Goal: Task Accomplishment & Management: Use online tool/utility

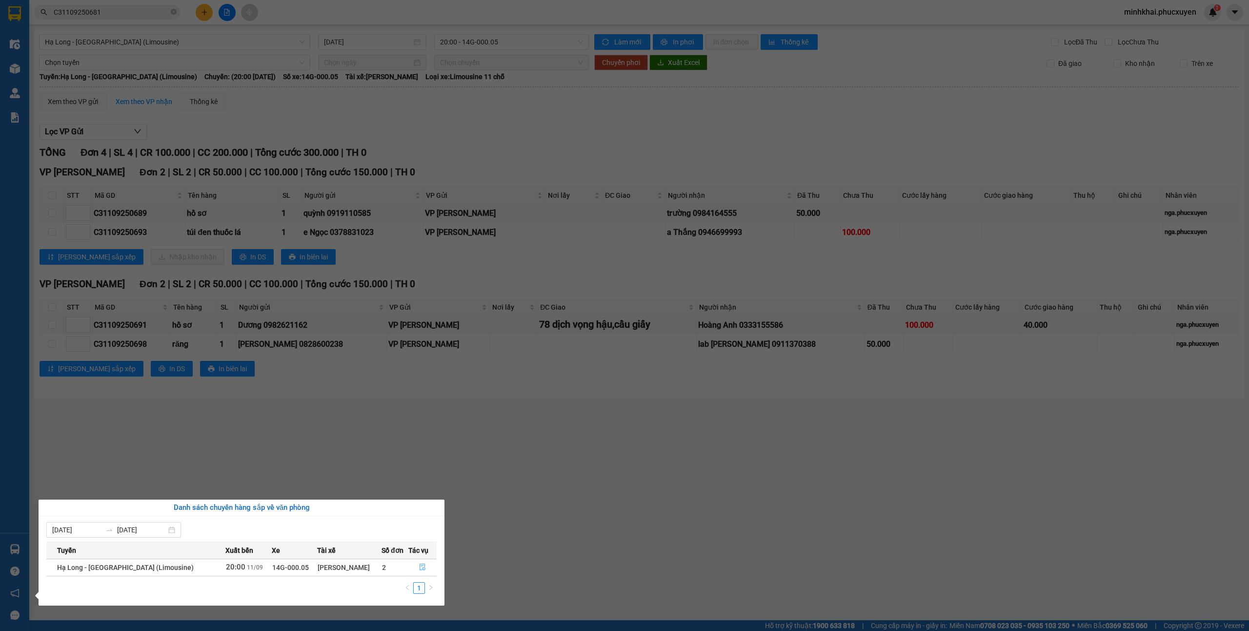
click at [430, 562] on button "button" at bounding box center [422, 567] width 27 height 16
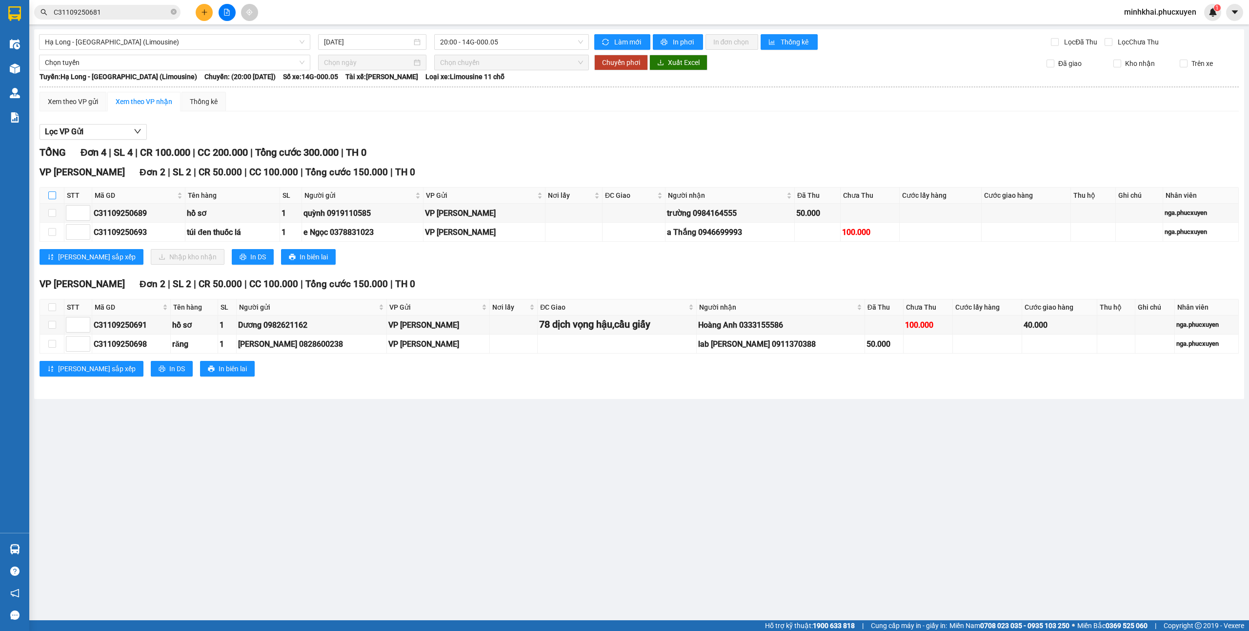
click at [50, 198] on input "checkbox" at bounding box center [52, 195] width 8 height 8
checkbox input "true"
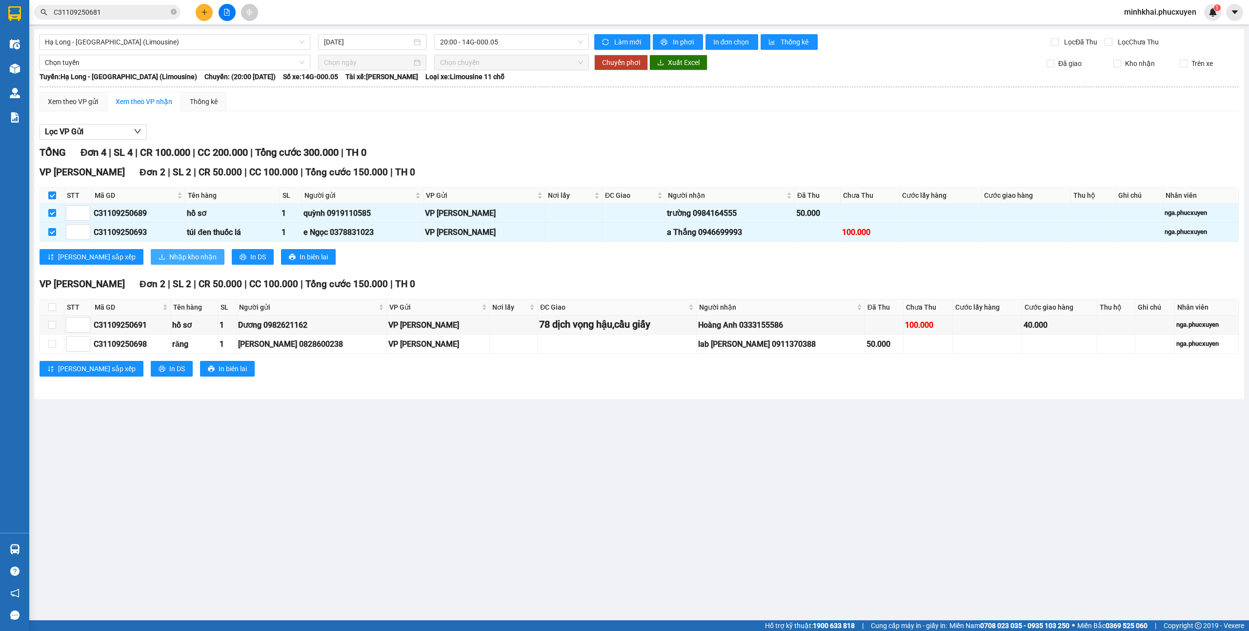
click at [151, 253] on button "Nhập kho nhận" at bounding box center [188, 257] width 74 height 16
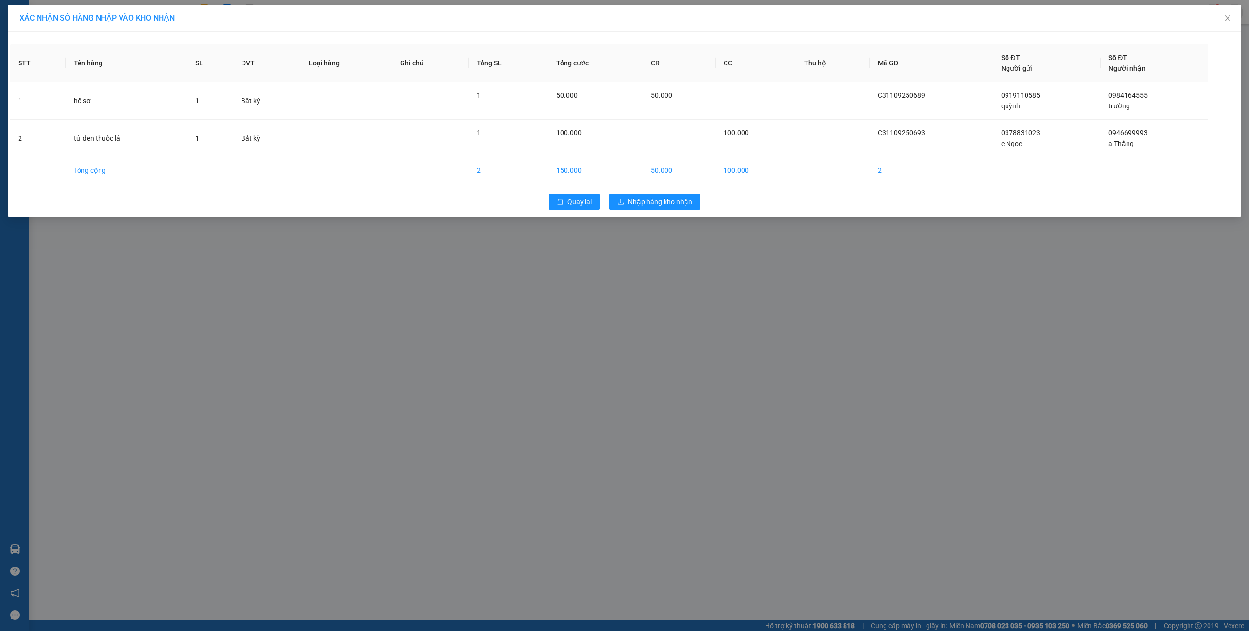
click at [672, 190] on div "Quay lại Nhập hàng kho nhận" at bounding box center [624, 201] width 1229 height 25
click at [672, 207] on span "Nhập hàng kho nhận" at bounding box center [660, 201] width 64 height 11
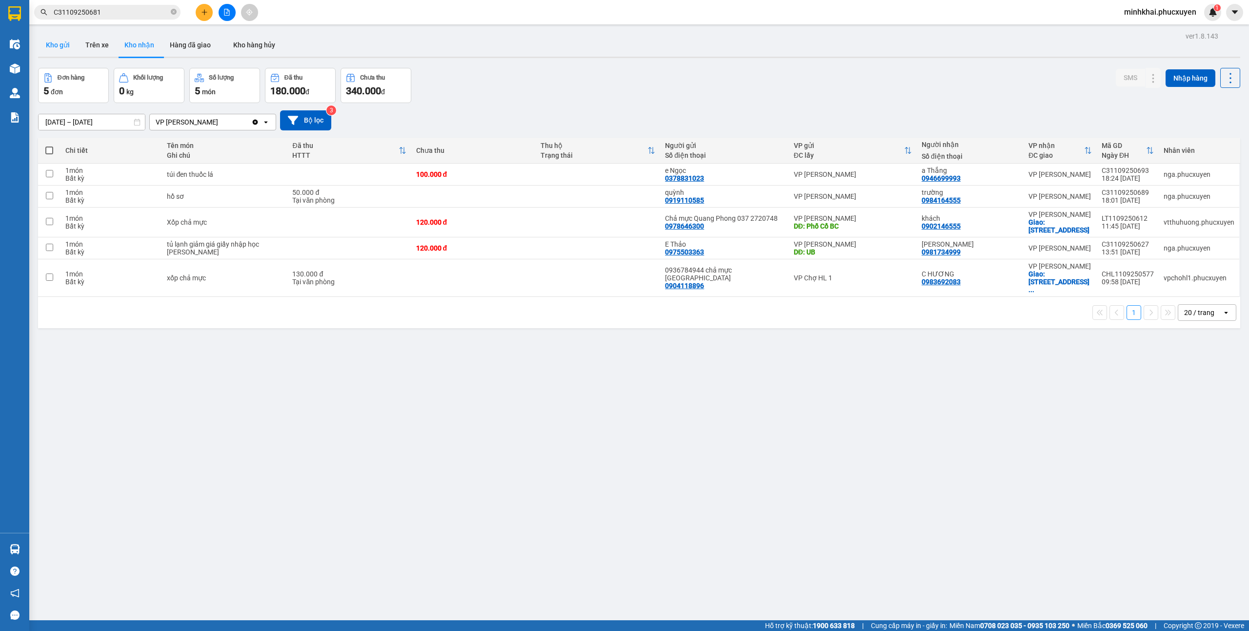
click at [55, 45] on button "Kho gửi" at bounding box center [58, 44] width 40 height 23
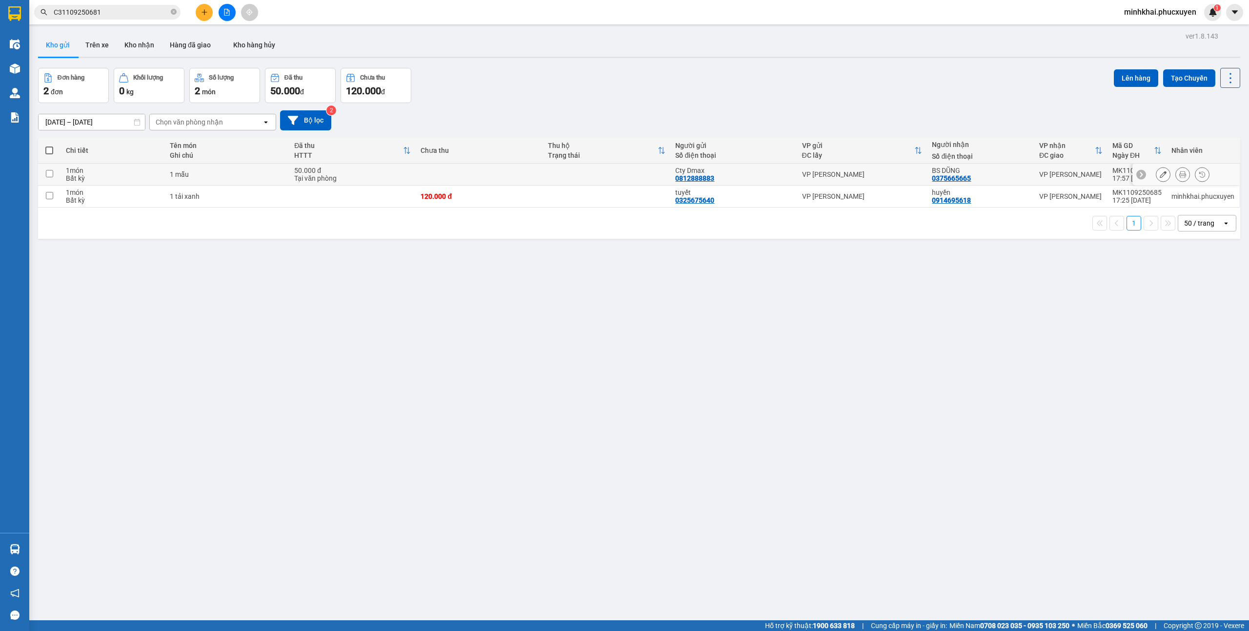
click at [49, 178] on td at bounding box center [49, 174] width 23 height 22
checkbox input "true"
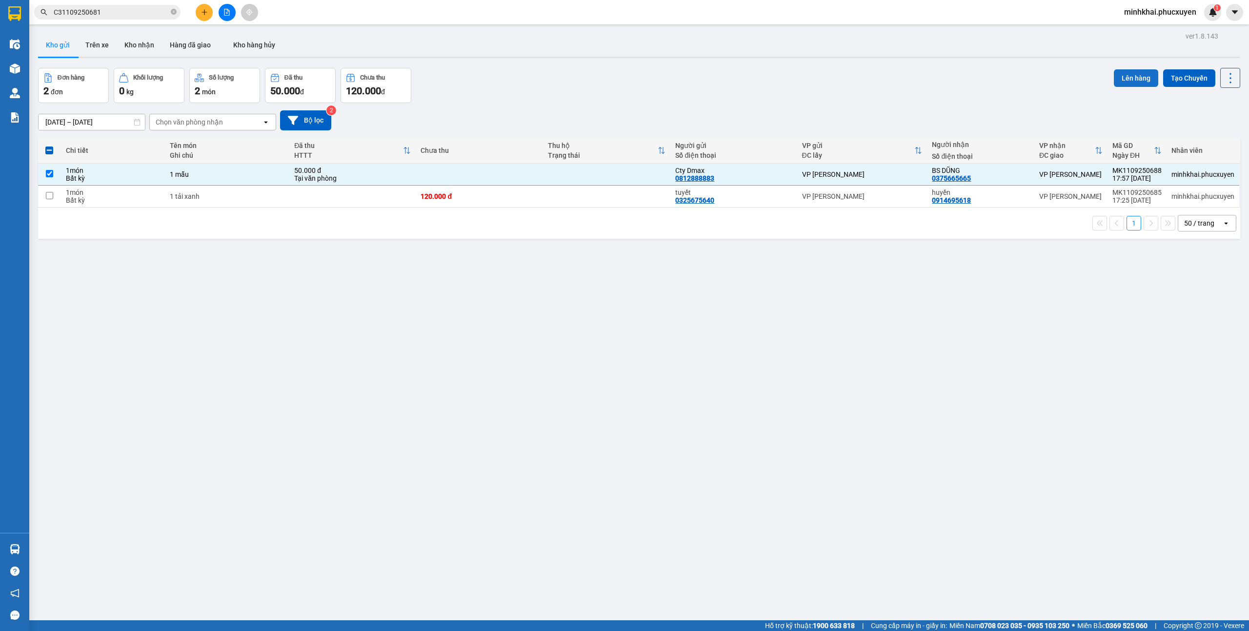
click at [1115, 75] on button "Lên hàng" at bounding box center [1136, 78] width 44 height 18
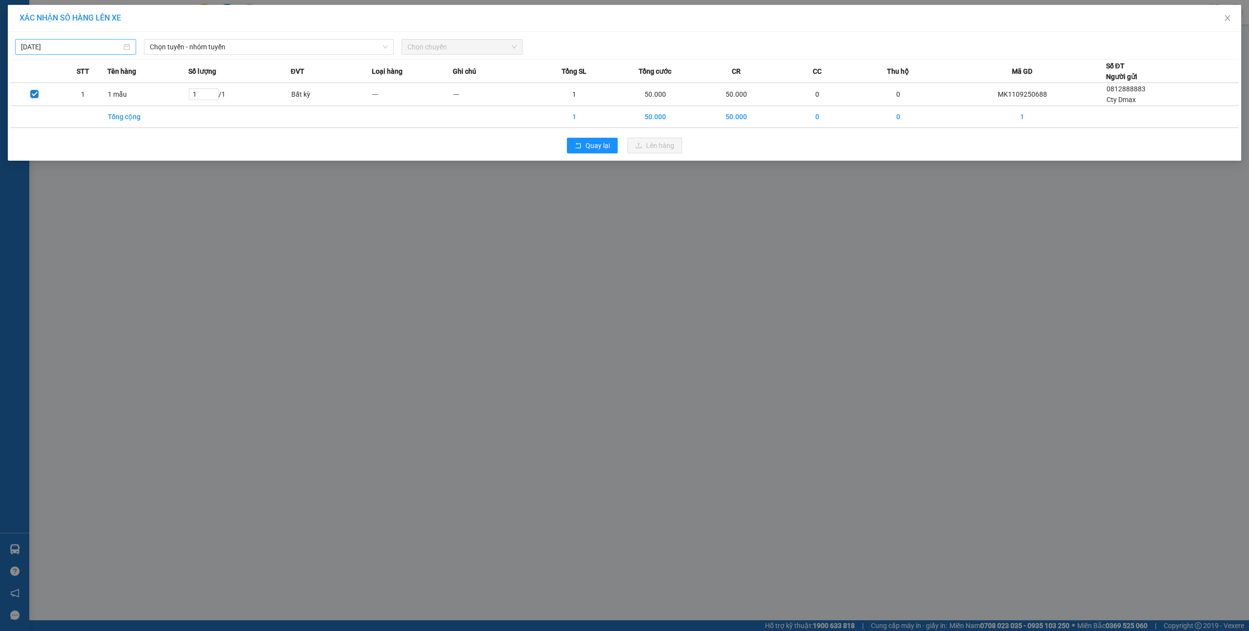
click at [73, 52] on body "Kết quả tìm kiếm ( 1 ) Bộ lọc Mã ĐH Trạng thái Món hàng Thu hộ Tổng cước Chưa c…" at bounding box center [624, 315] width 1249 height 631
click at [114, 118] on div "12" at bounding box center [118, 119] width 12 height 12
type input "[DATE]"
click at [284, 41] on span "Chọn tuyến - nhóm tuyến" at bounding box center [269, 47] width 238 height 15
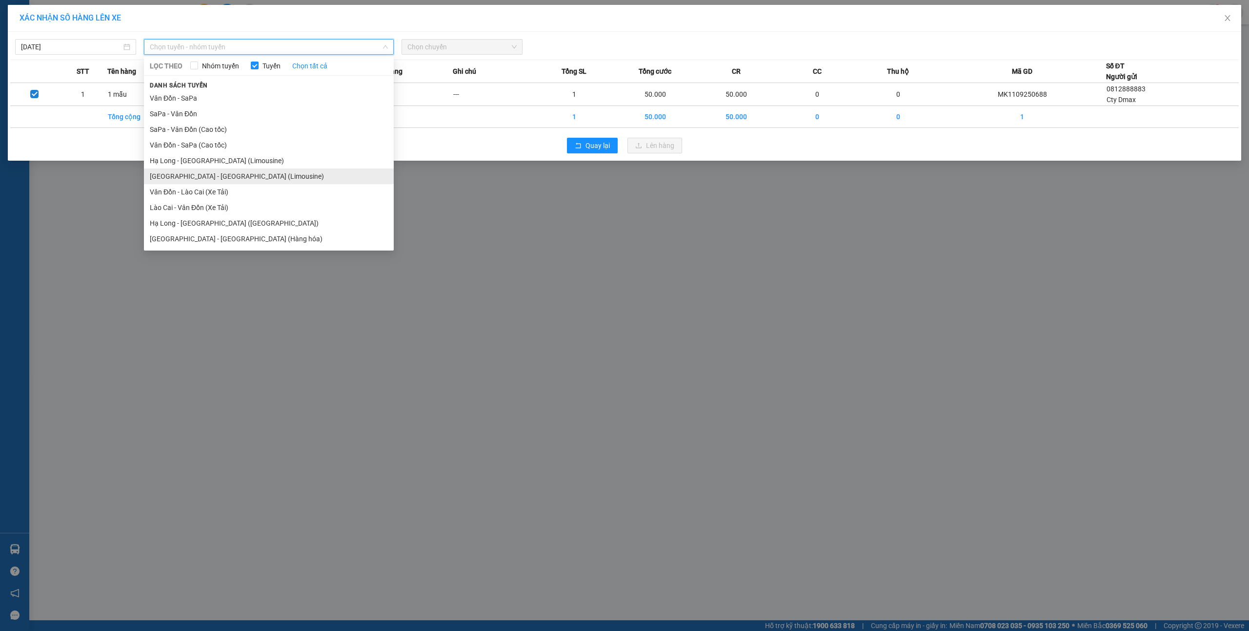
click at [240, 174] on li "[GEOGRAPHIC_DATA] - [GEOGRAPHIC_DATA] (Limousine)" at bounding box center [269, 176] width 250 height 16
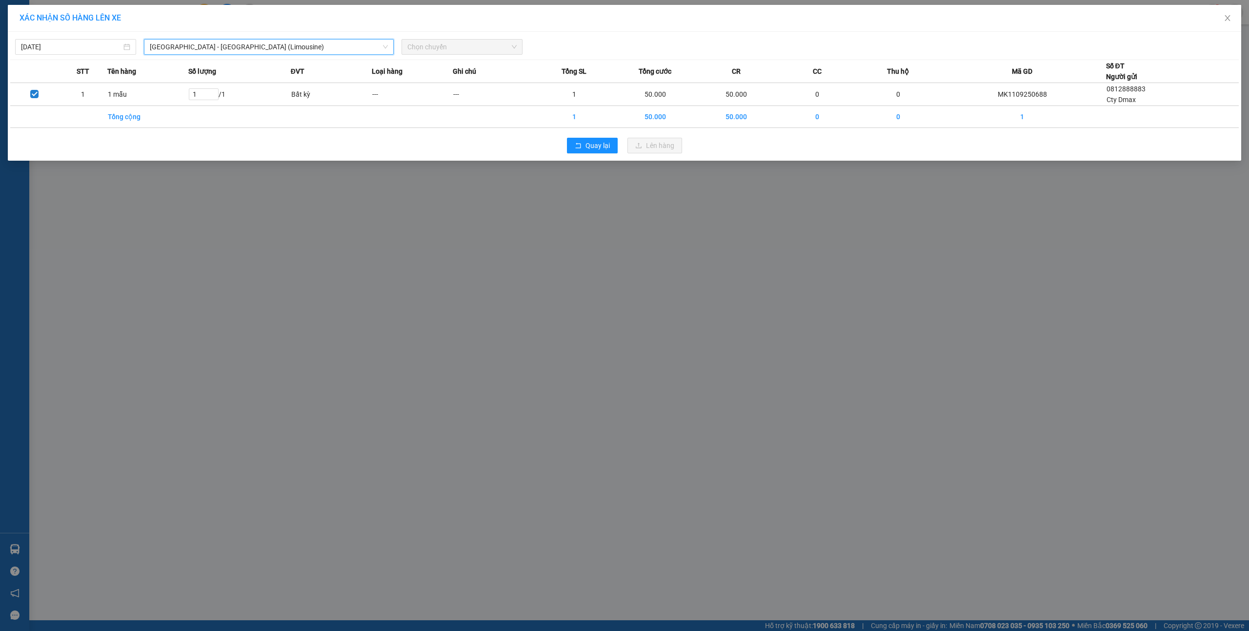
click at [447, 45] on span "Chọn chuyến" at bounding box center [462, 47] width 109 height 15
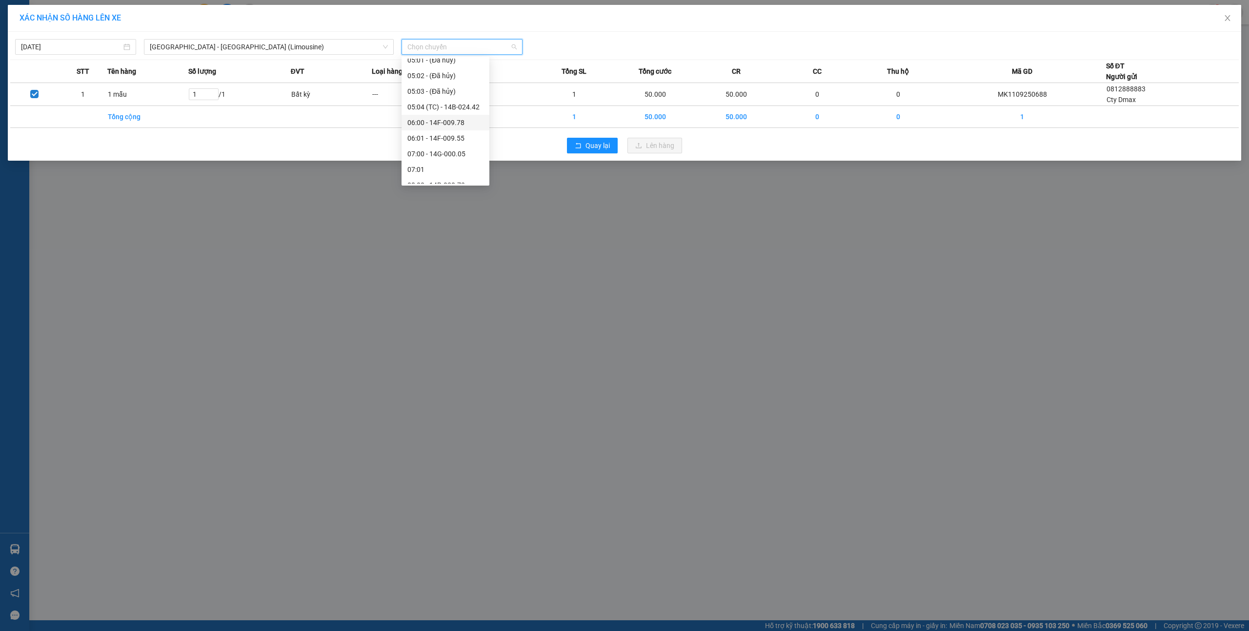
scroll to position [65, 0]
click at [452, 129] on div "07:00 - 14G-000.05" at bounding box center [446, 126] width 76 height 11
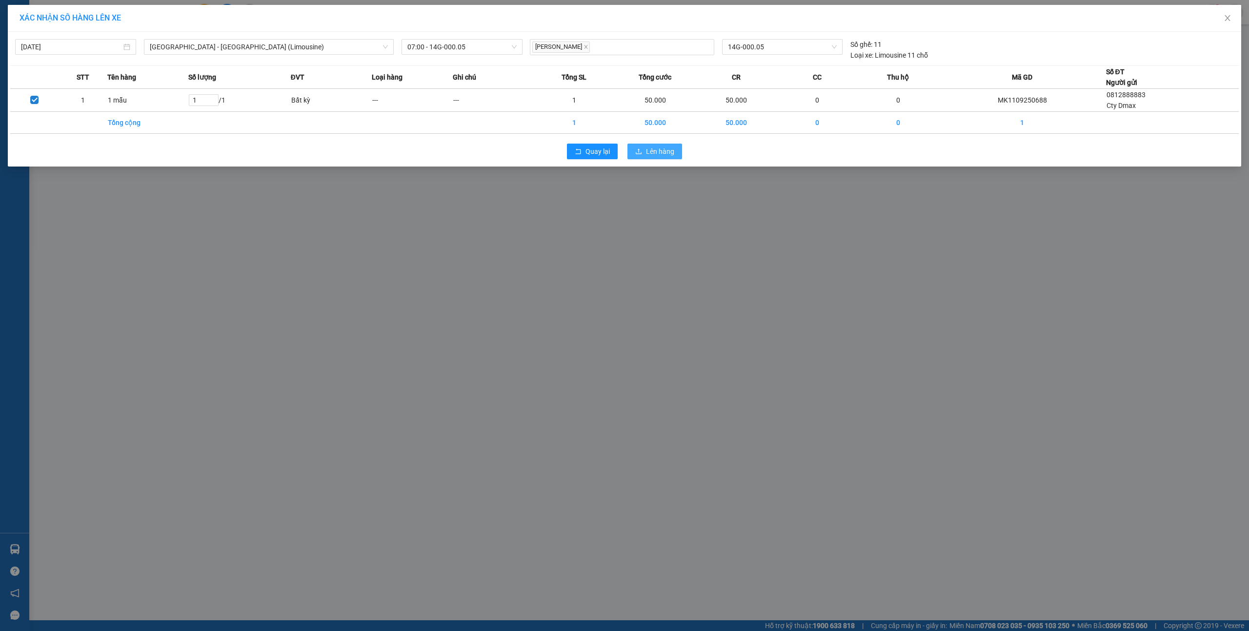
click at [670, 149] on span "Lên hàng" at bounding box center [660, 151] width 28 height 11
